Goal: Task Accomplishment & Management: Use online tool/utility

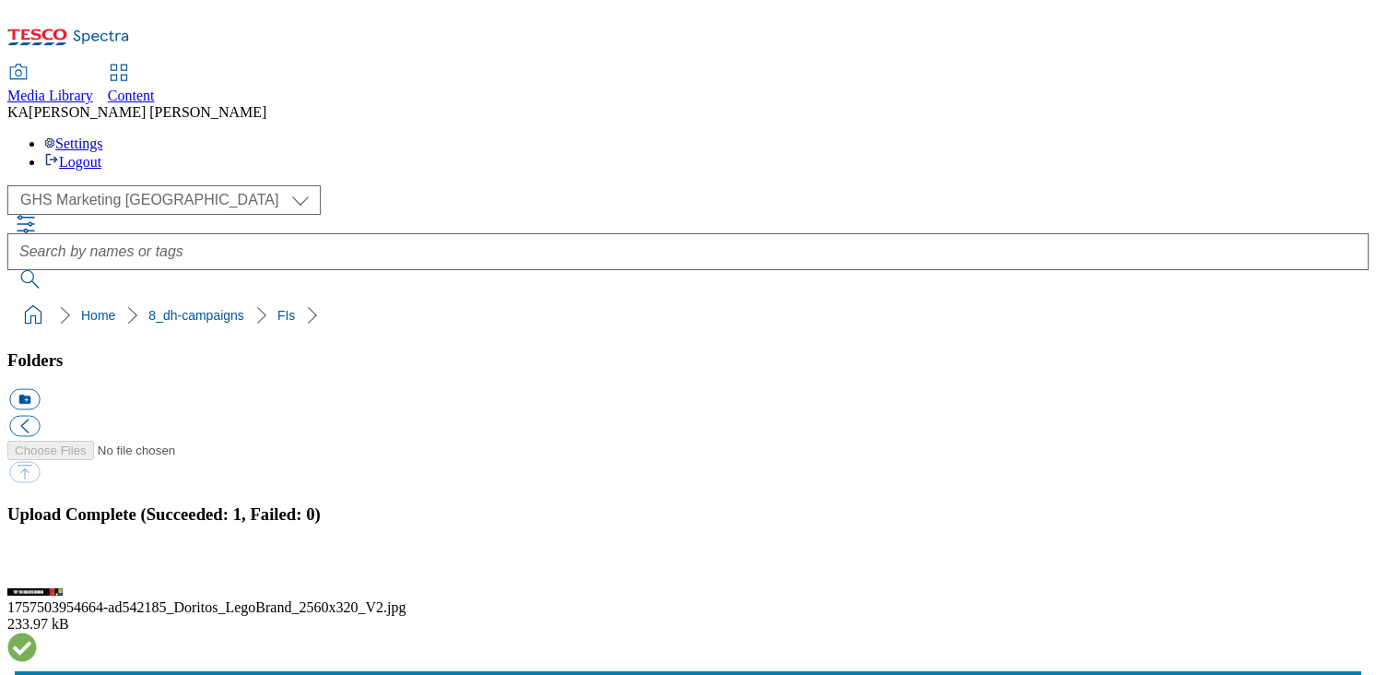
scroll to position [468, 0]
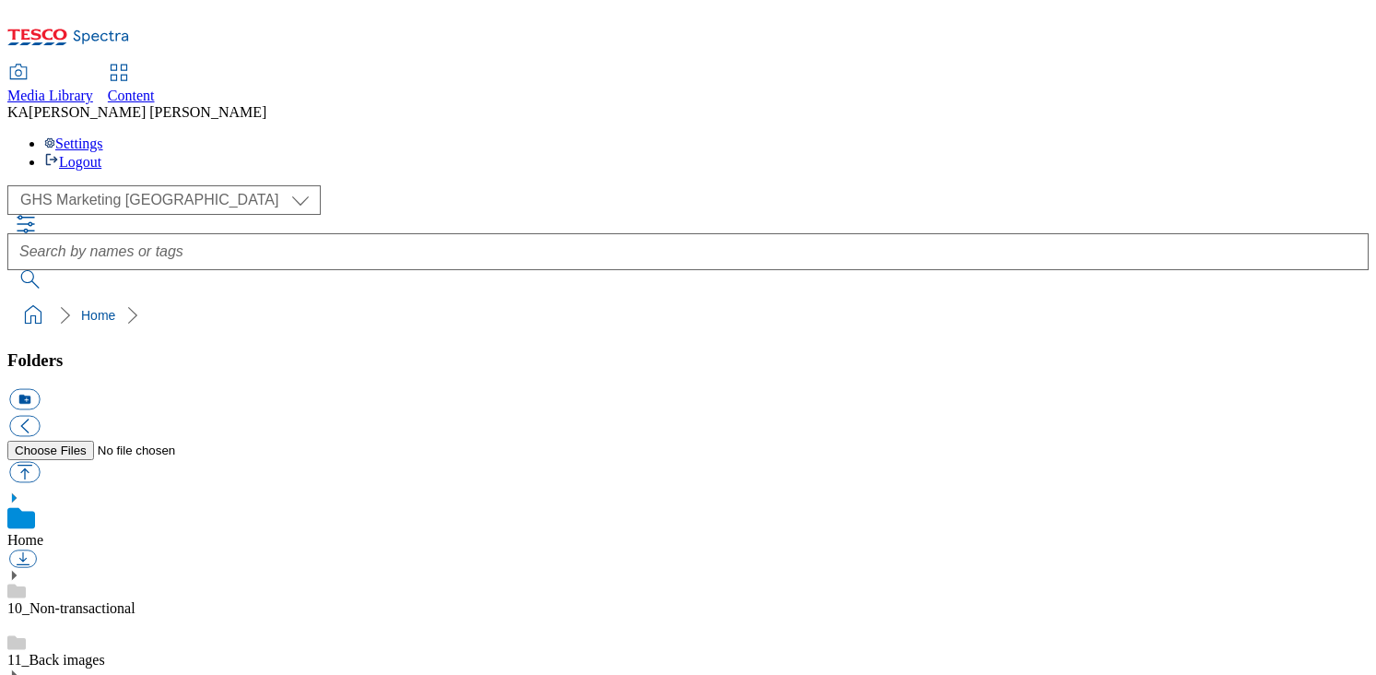
scroll to position [186, 0]
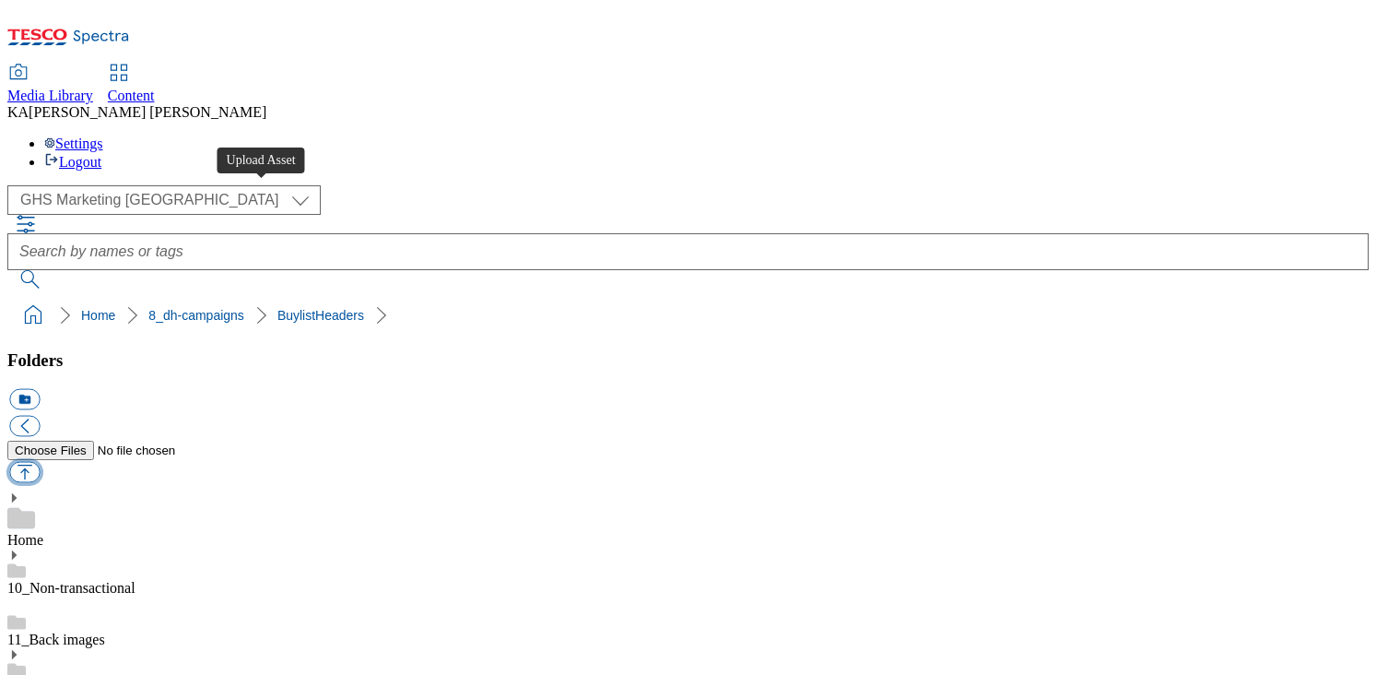
click at [40, 462] on button "button" at bounding box center [24, 472] width 30 height 21
type input "C:\fakepath\1757414808479-ad541827_Goodies_Launch_LegoBrand_H_1184x333_V2.jpg"
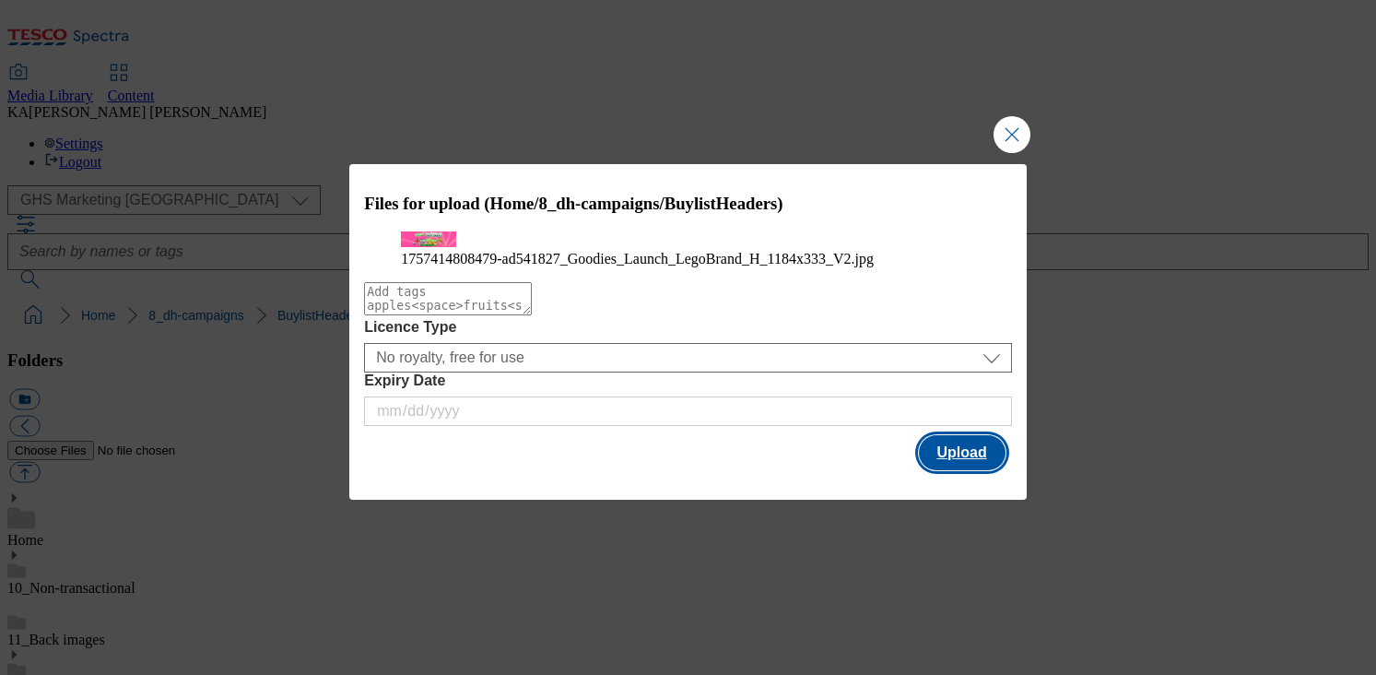
click at [970, 470] on button "Upload" at bounding box center [962, 452] width 87 height 35
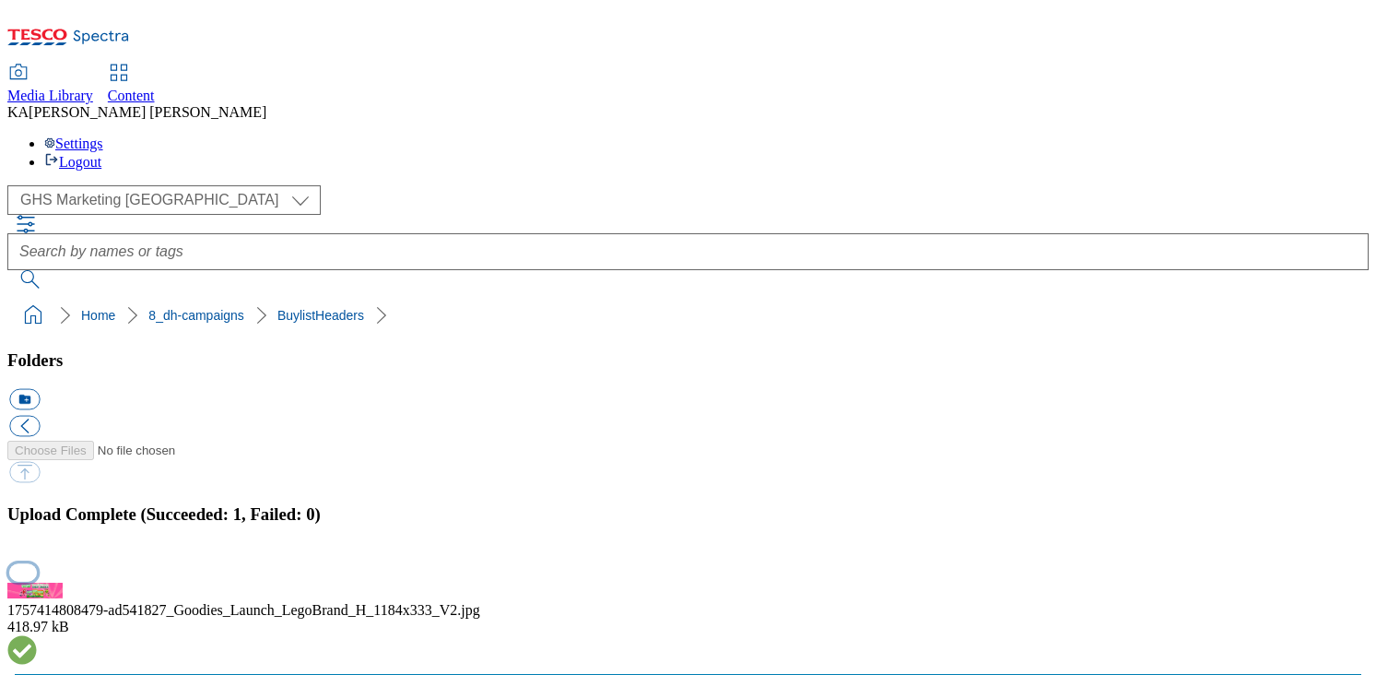
click at [37, 563] on button "button" at bounding box center [23, 572] width 28 height 18
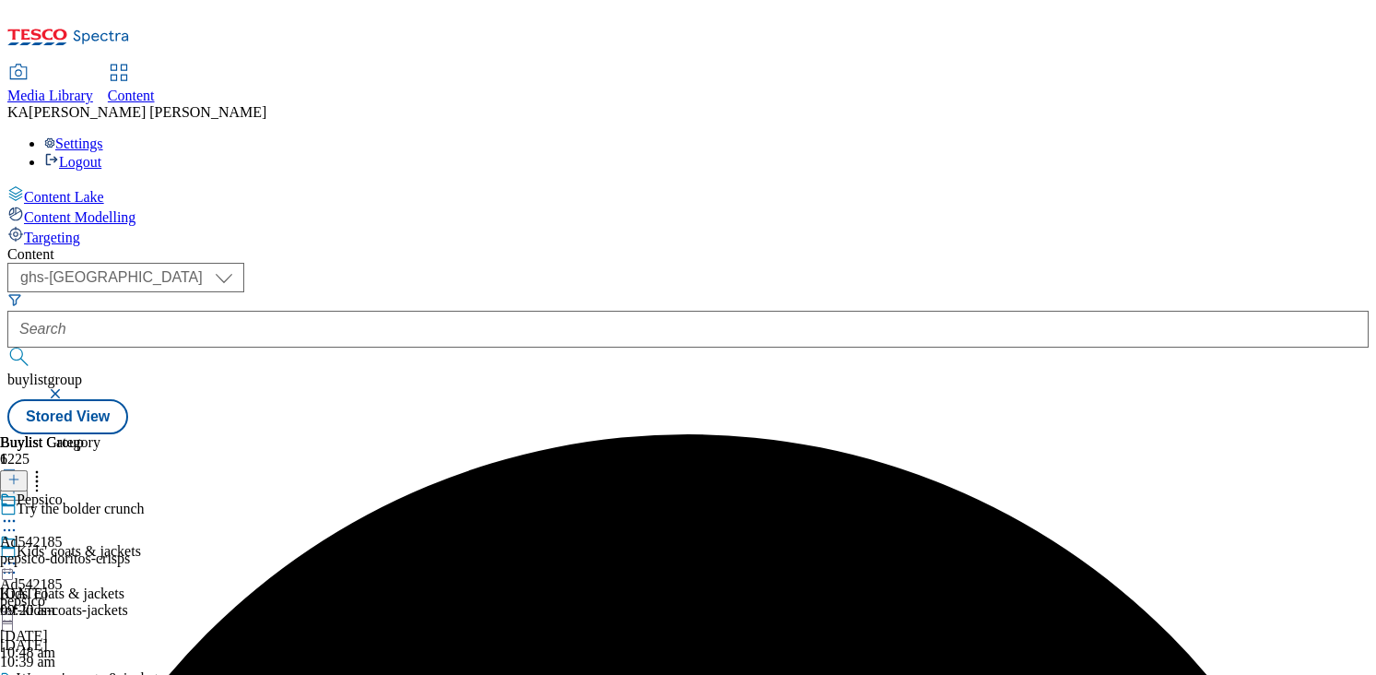
select select "ghs-[GEOGRAPHIC_DATA]"
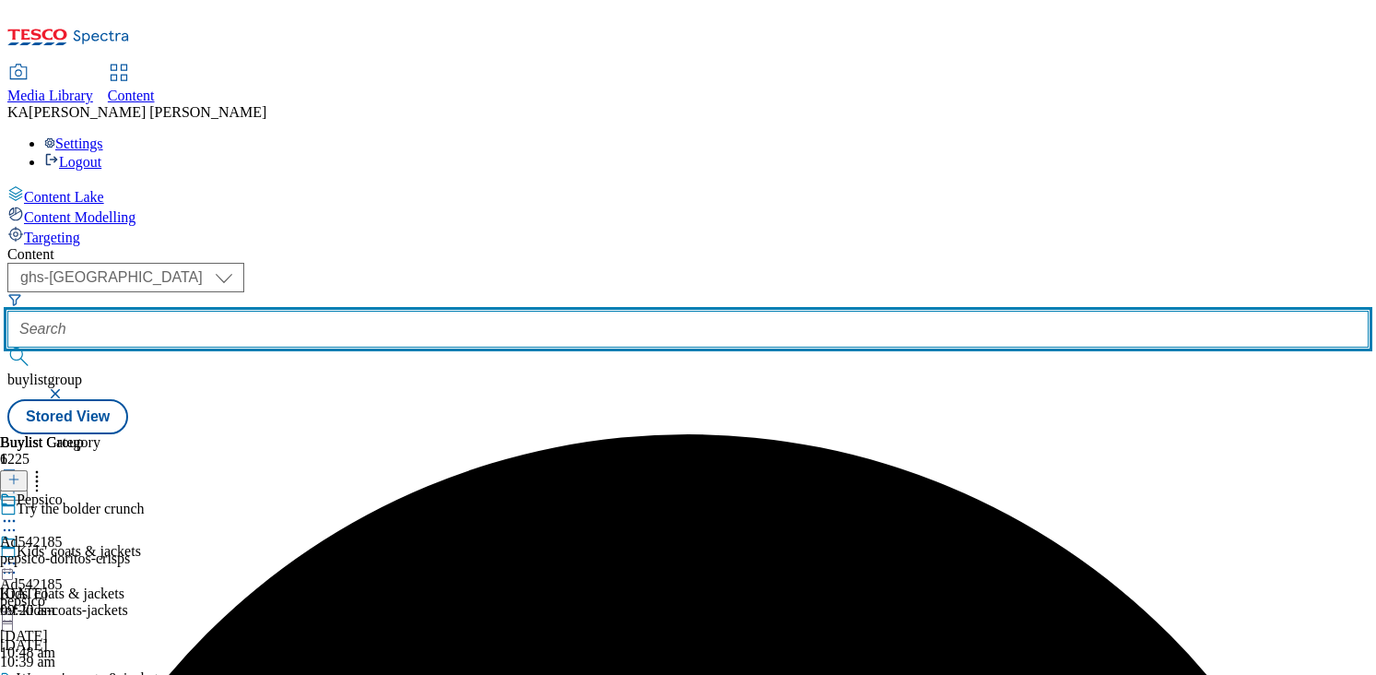
click at [476, 311] on input "text" at bounding box center [687, 329] width 1361 height 37
paste input "organix-goodies-25tw29/"
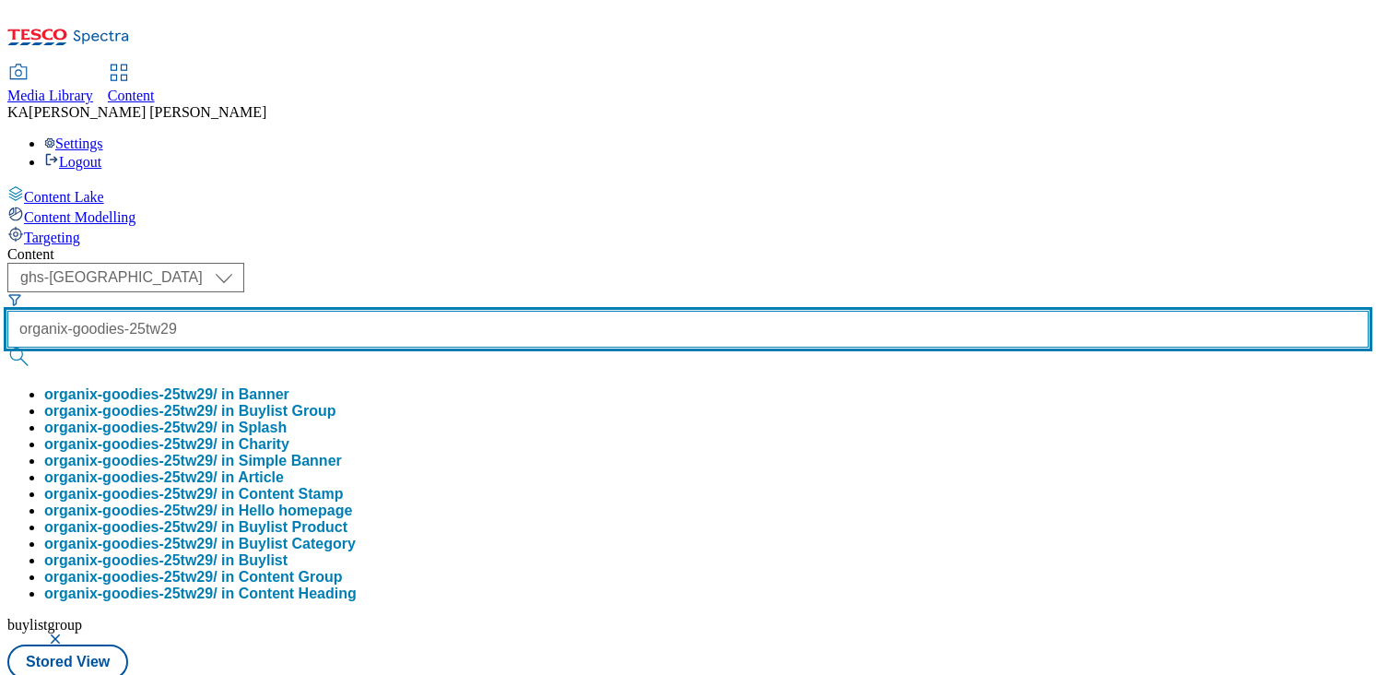
scroll to position [0, 6]
type input "organix-goodies-25tw29"
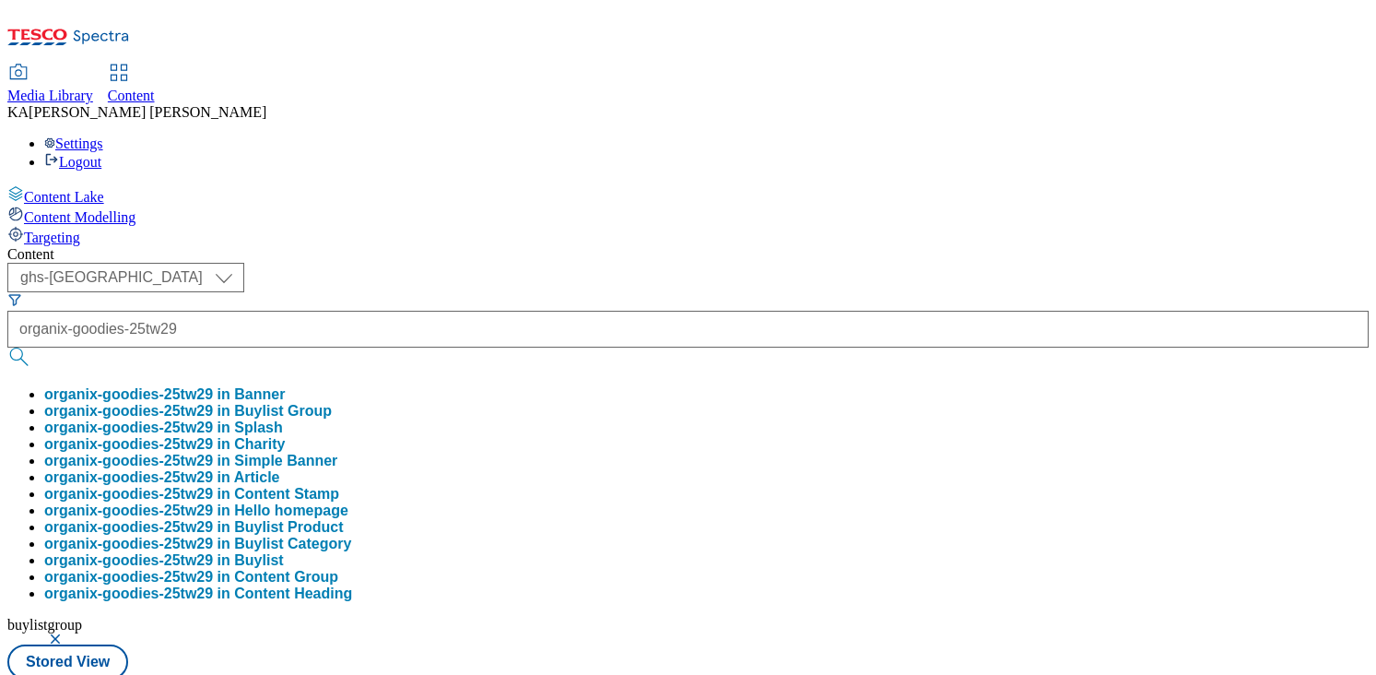
click at [332, 403] on button "organix-goodies-25tw29 in Buylist Group" at bounding box center [188, 411] width 288 height 17
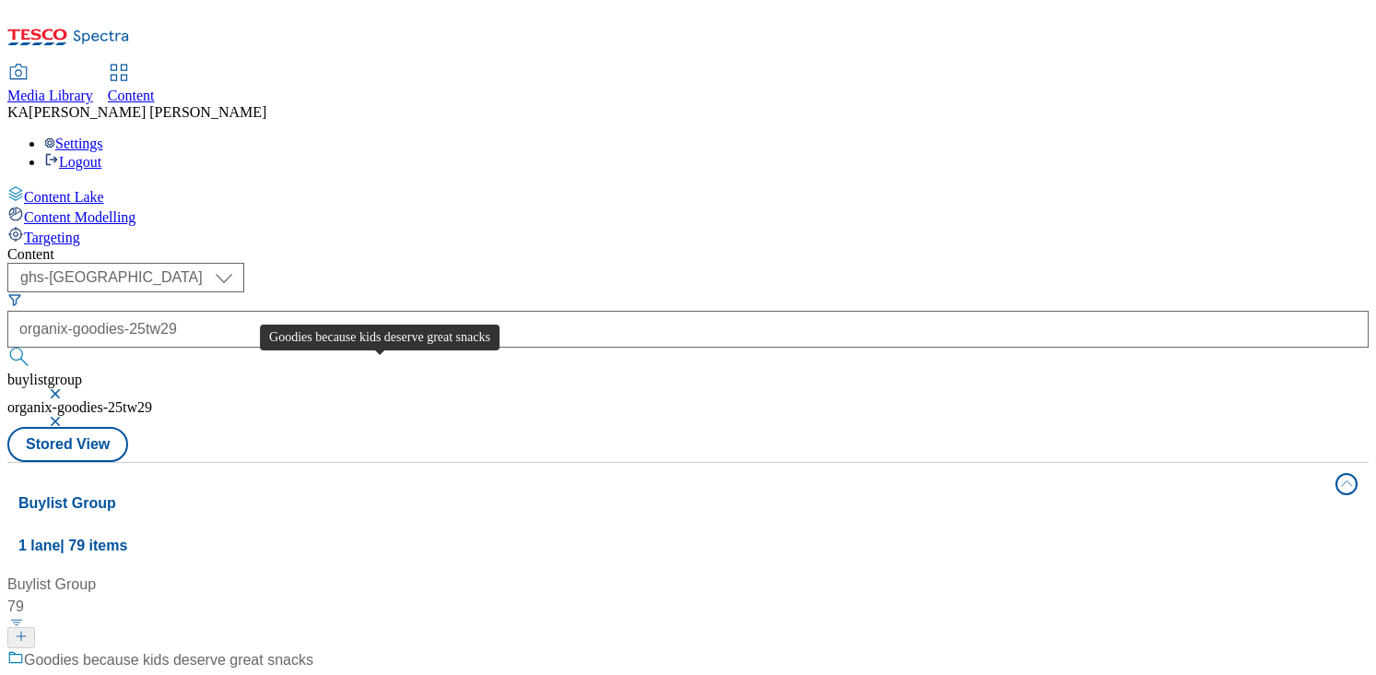
click at [313, 649] on div "Goodies because kids deserve great snacks" at bounding box center [168, 660] width 289 height 22
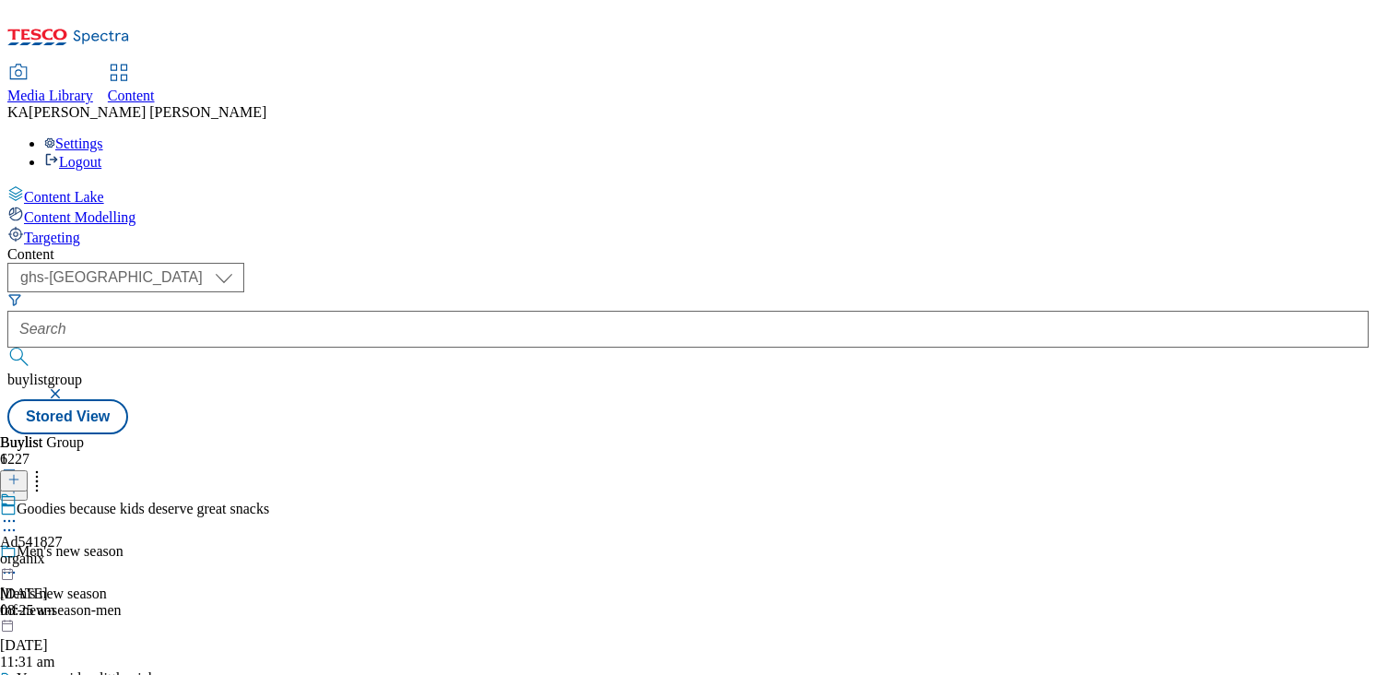
click at [18, 511] on icon at bounding box center [9, 520] width 18 height 18
click at [78, 553] on span "Edit" at bounding box center [67, 560] width 21 height 14
select select "tactical"
select select "supplier funded short term 1-3 weeks"
select select "dunnhumby"
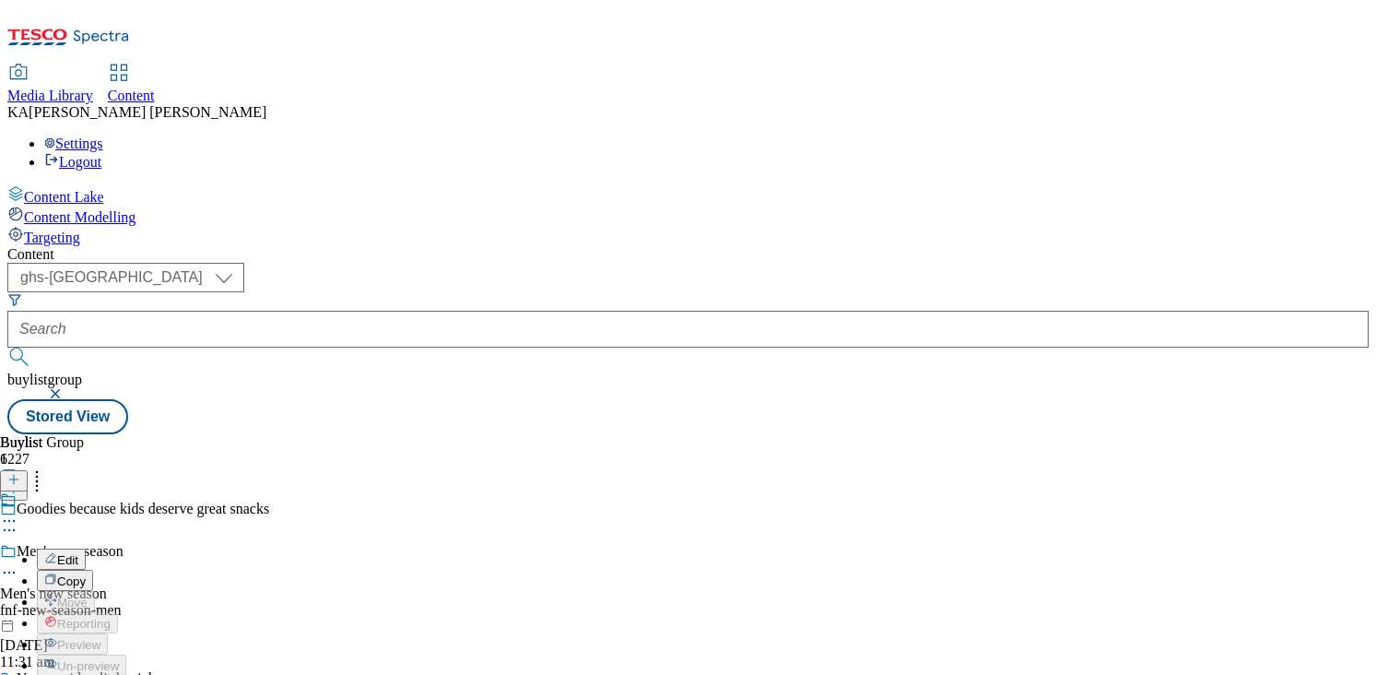
select select "Banner"
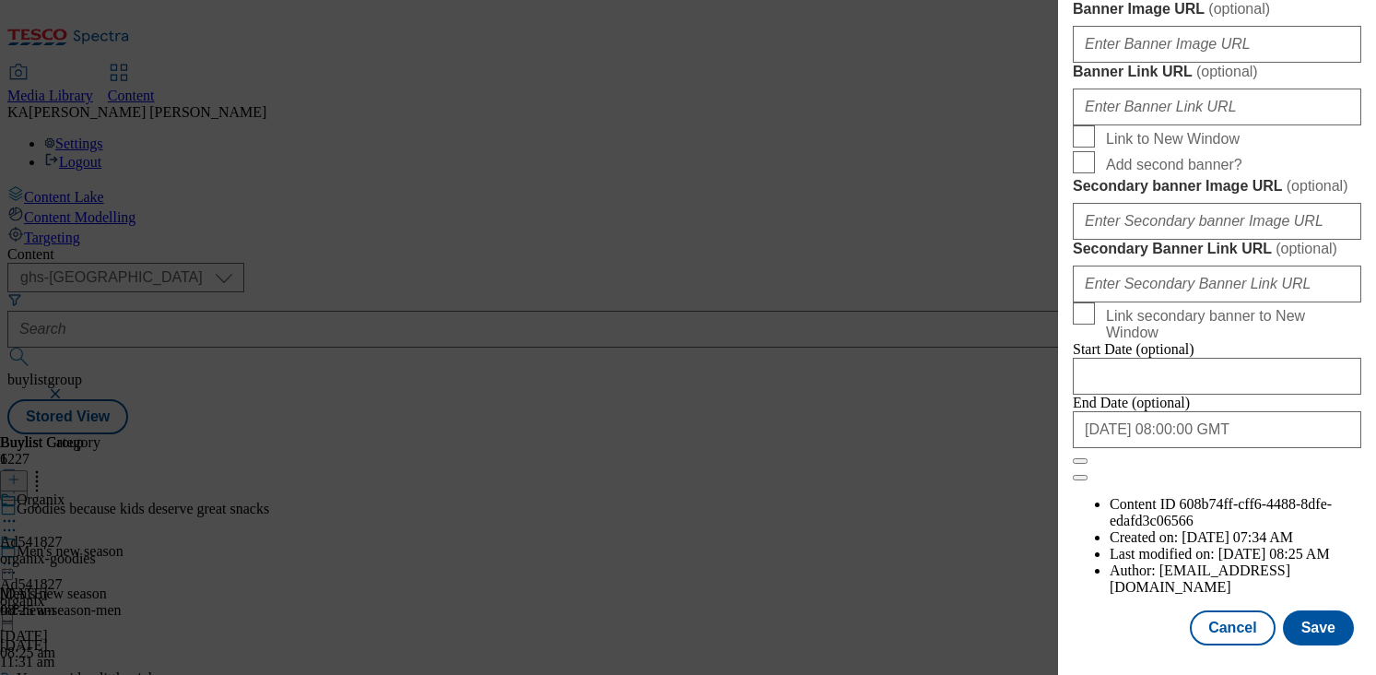
scroll to position [1692, 0]
click at [1104, 63] on input "Banner Image URL ( optional )" at bounding box center [1217, 44] width 288 height 37
paste input "[URL][DOMAIN_NAME]"
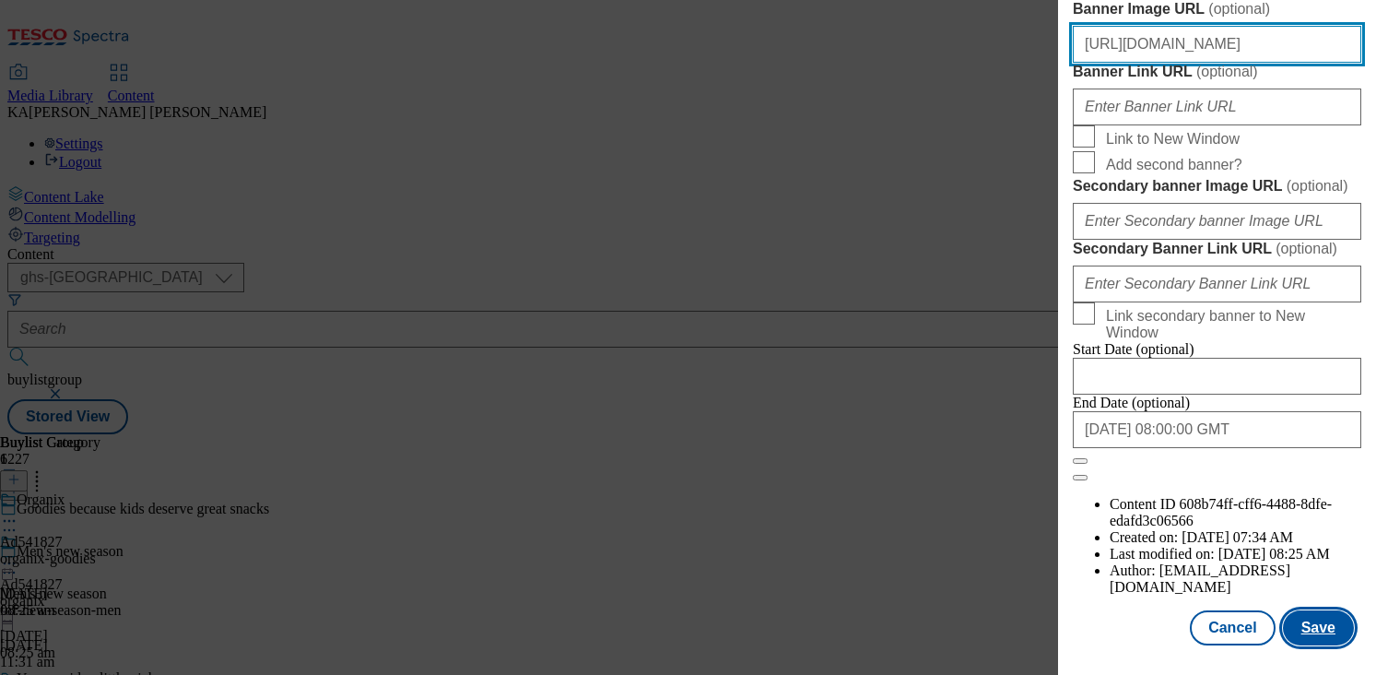
type input "[URL][DOMAIN_NAME]"
click at [1307, 631] on button "Save" at bounding box center [1318, 627] width 71 height 35
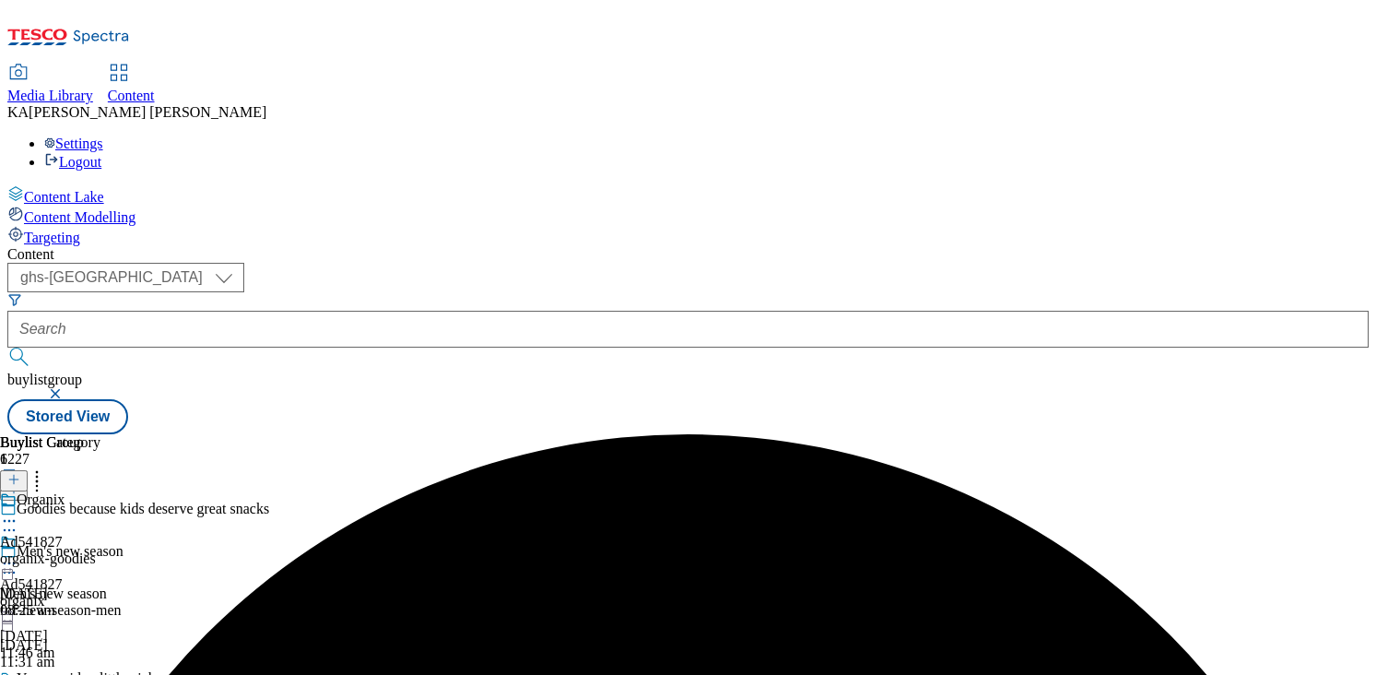
click at [18, 554] on icon at bounding box center [9, 563] width 18 height 18
click at [100, 674] on span "Preview" at bounding box center [78, 687] width 43 height 14
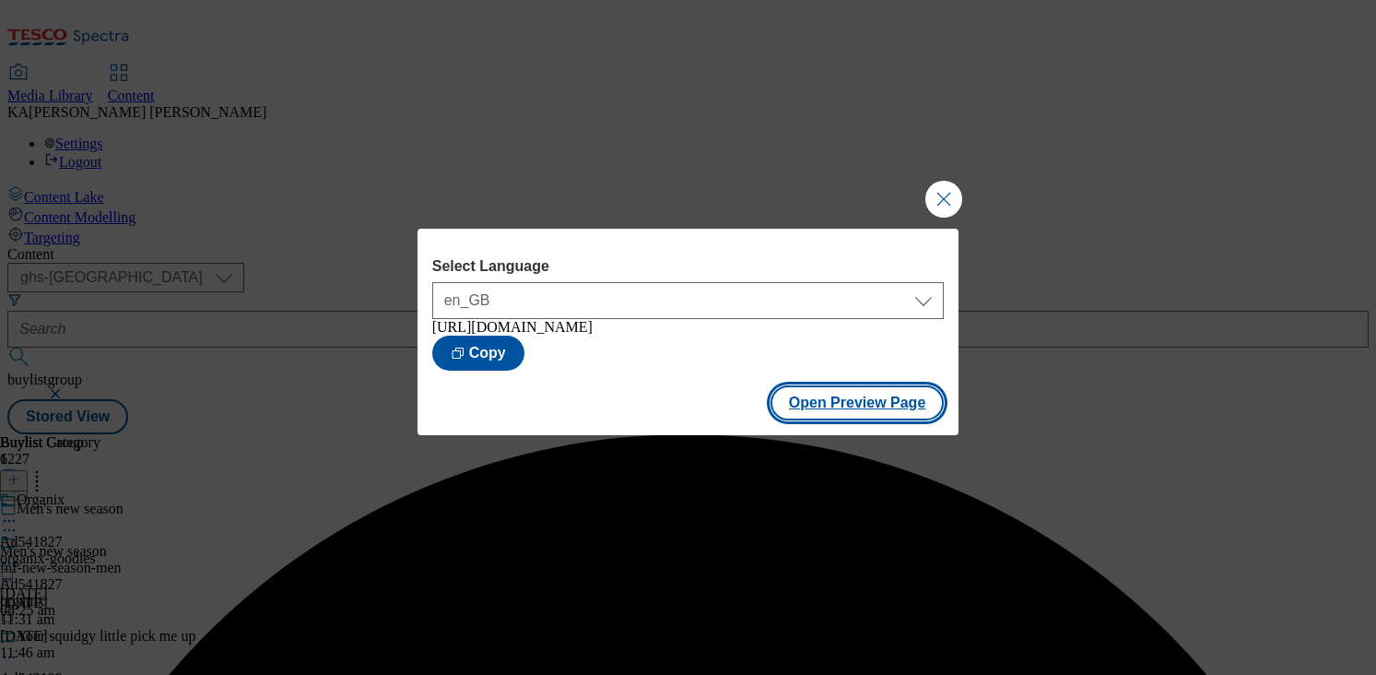
click at [835, 405] on button "Open Preview Page" at bounding box center [857, 402] width 174 height 35
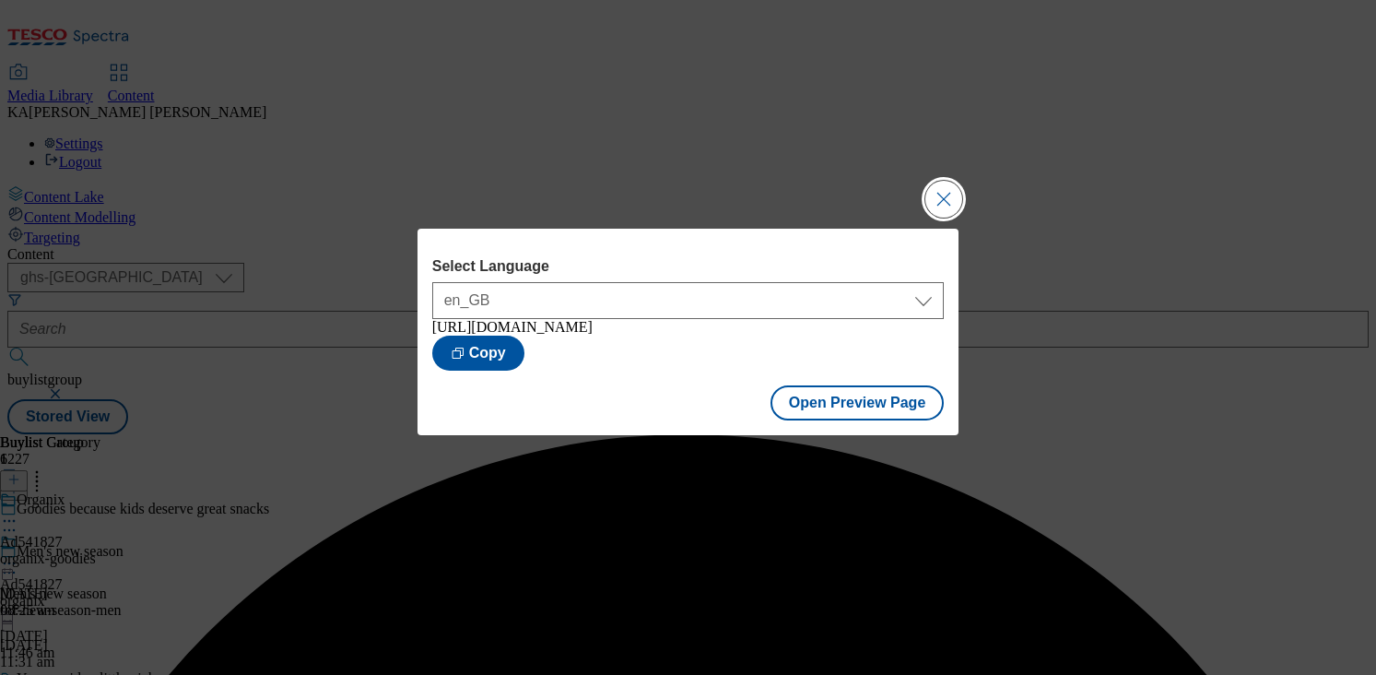
click at [949, 195] on button "Close Modal" at bounding box center [943, 199] width 37 height 37
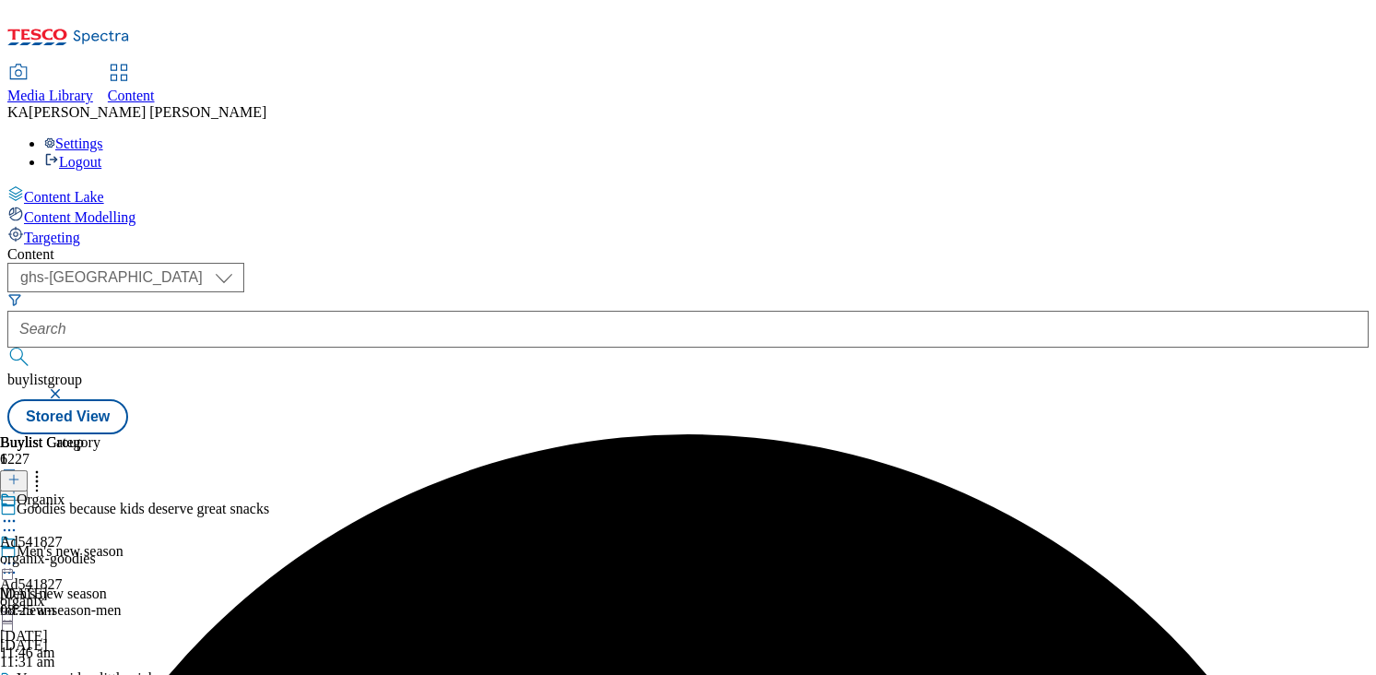
click at [18, 554] on icon at bounding box center [9, 563] width 18 height 18
click at [63, 554] on div at bounding box center [31, 565] width 63 height 22
